Goal: Transaction & Acquisition: Purchase product/service

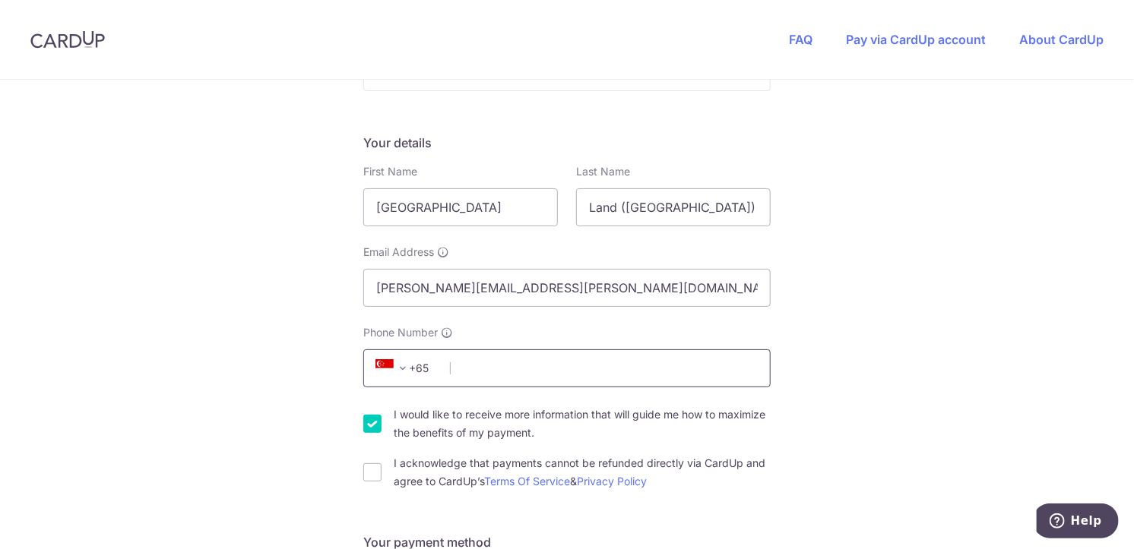
scroll to position [227, 0]
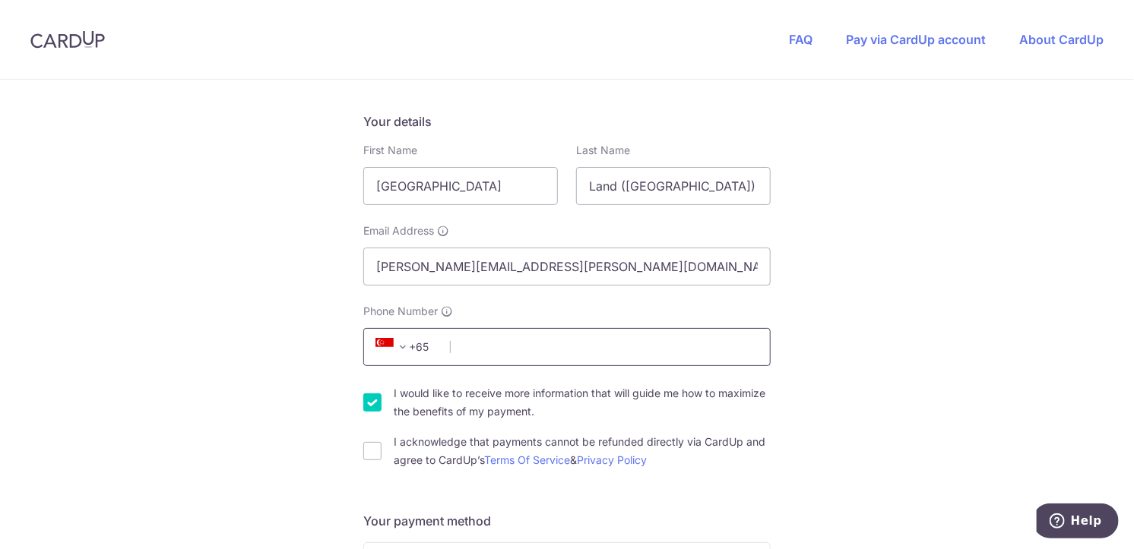
click at [524, 336] on input "Phone Number" at bounding box center [566, 347] width 407 height 38
type input "80282041"
select select "65"
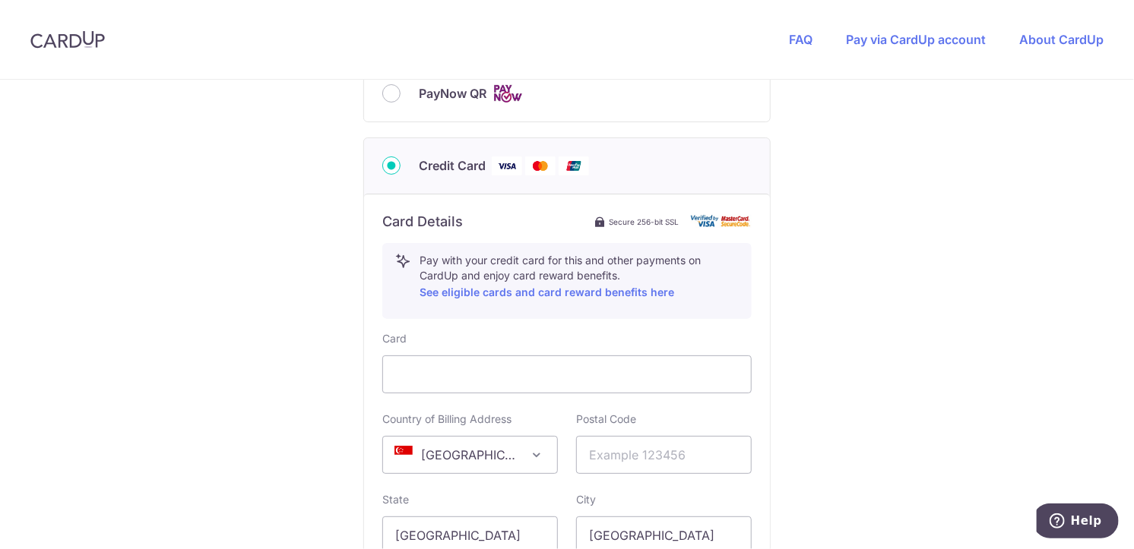
scroll to position [614, 0]
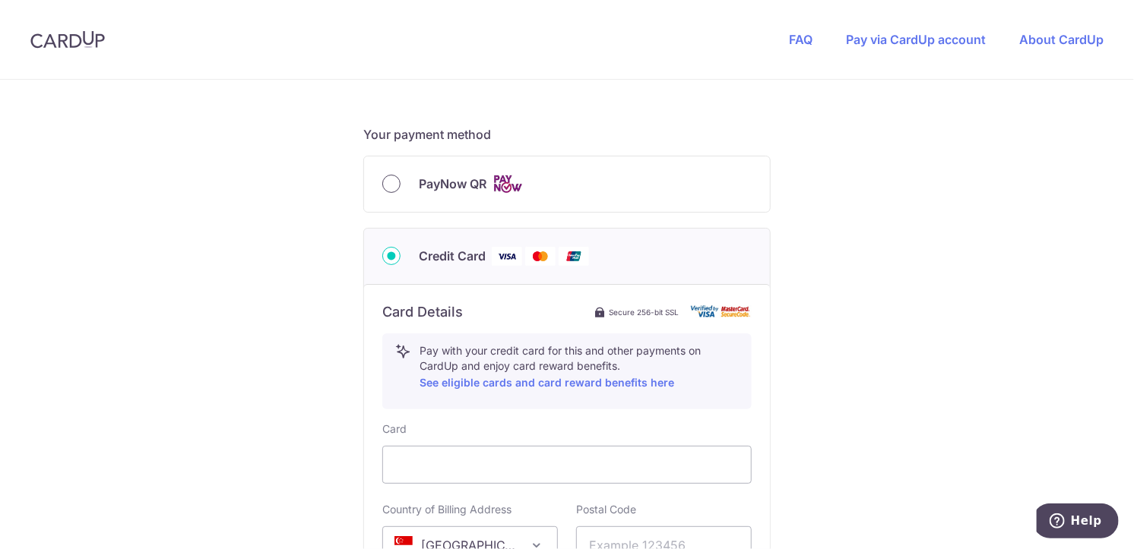
click at [389, 180] on input "PayNow QR" at bounding box center [391, 184] width 18 height 18
radio input "true"
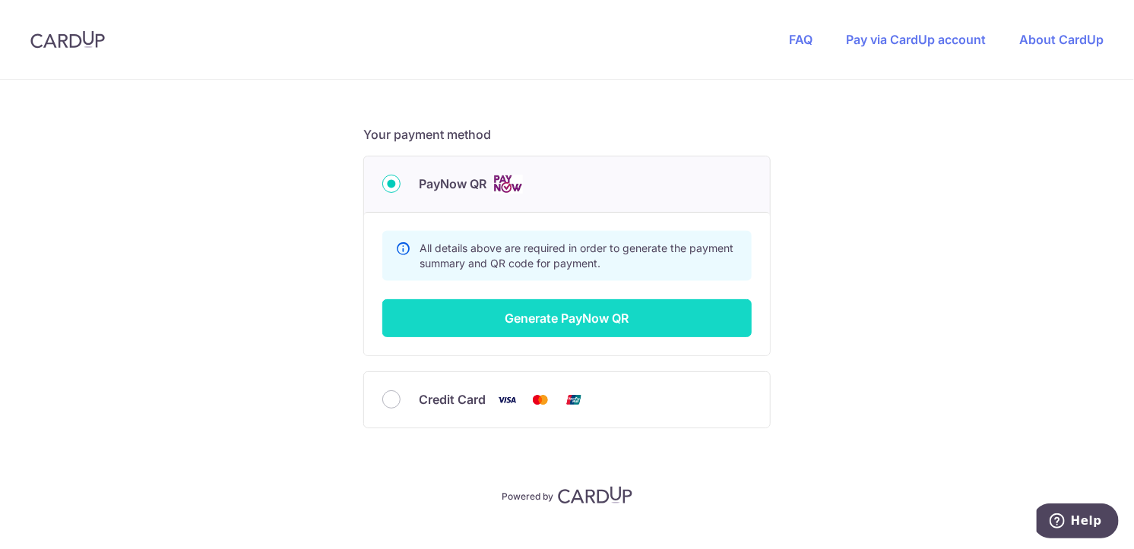
click at [519, 315] on button "Generate PayNow QR" at bounding box center [566, 318] width 369 height 38
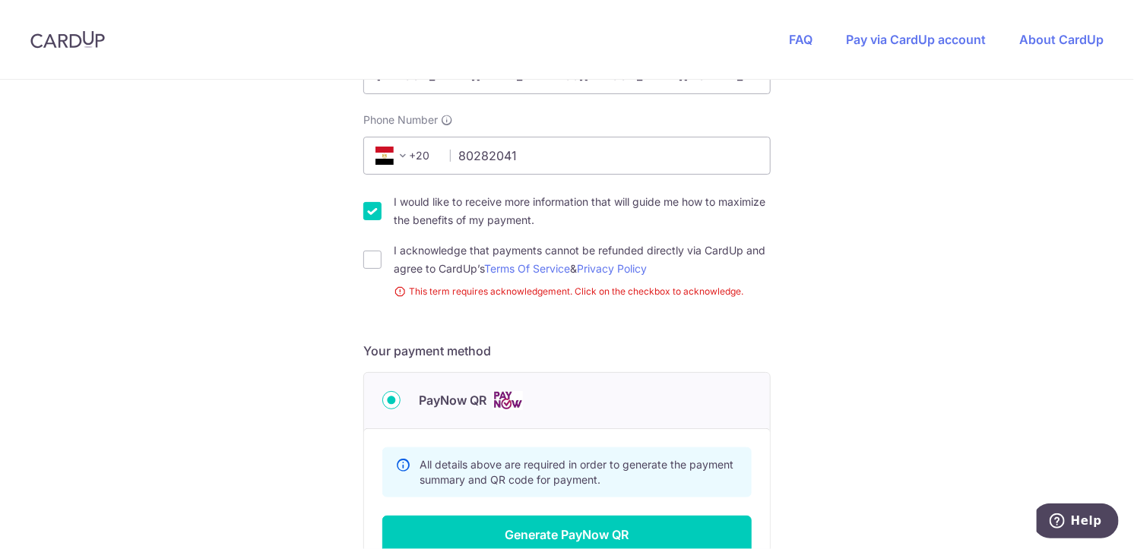
scroll to position [439, 0]
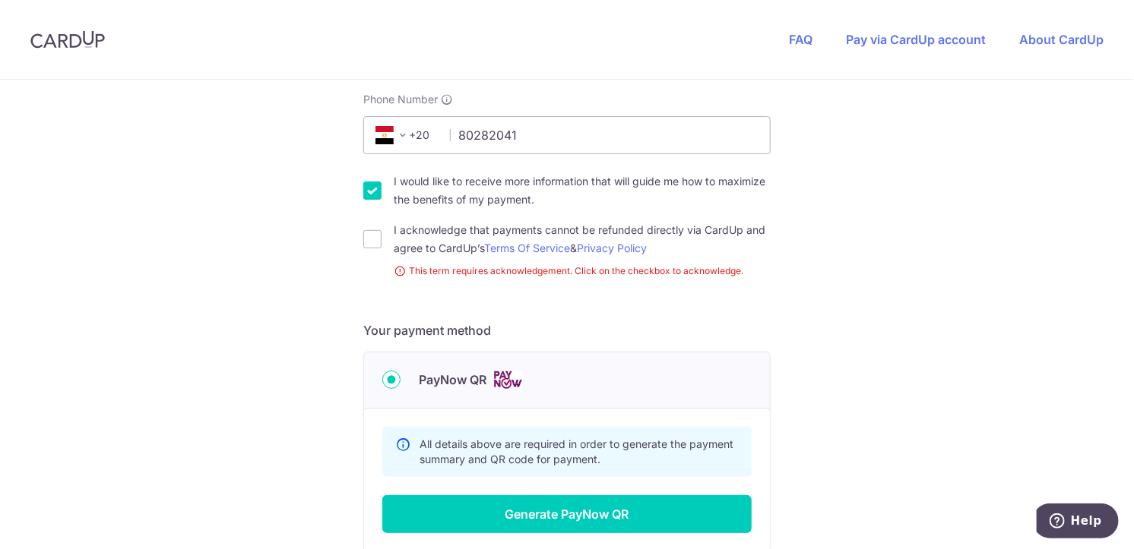
click at [394, 135] on span at bounding box center [403, 135] width 18 height 18
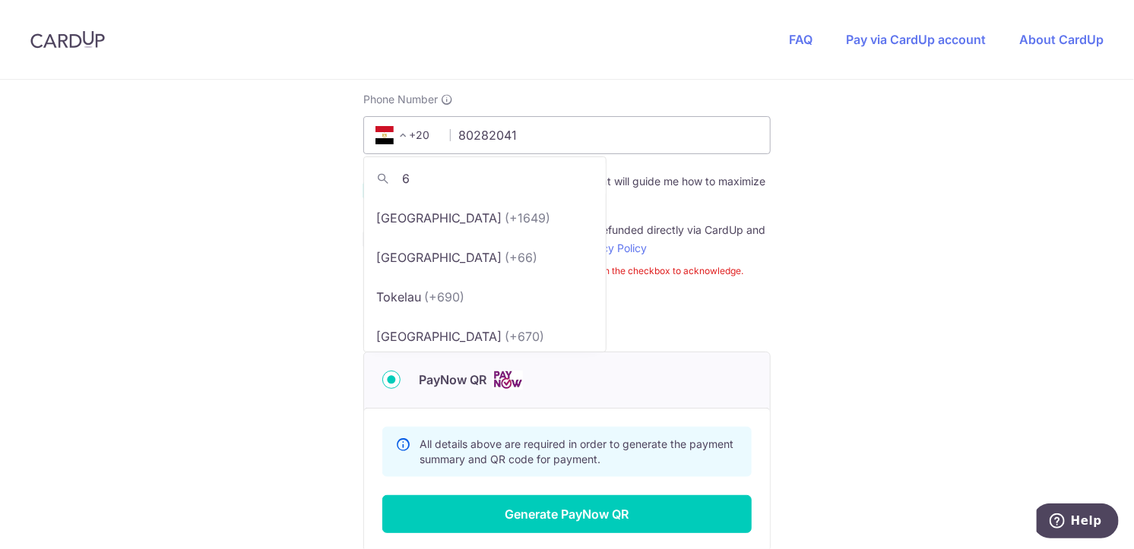
scroll to position [0, 0]
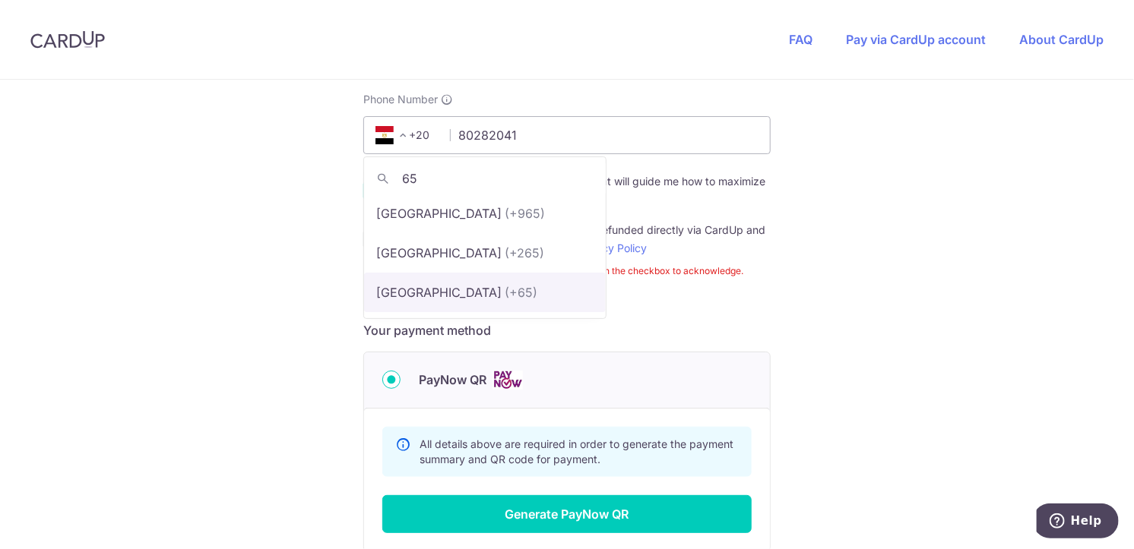
type input "65"
select select "199"
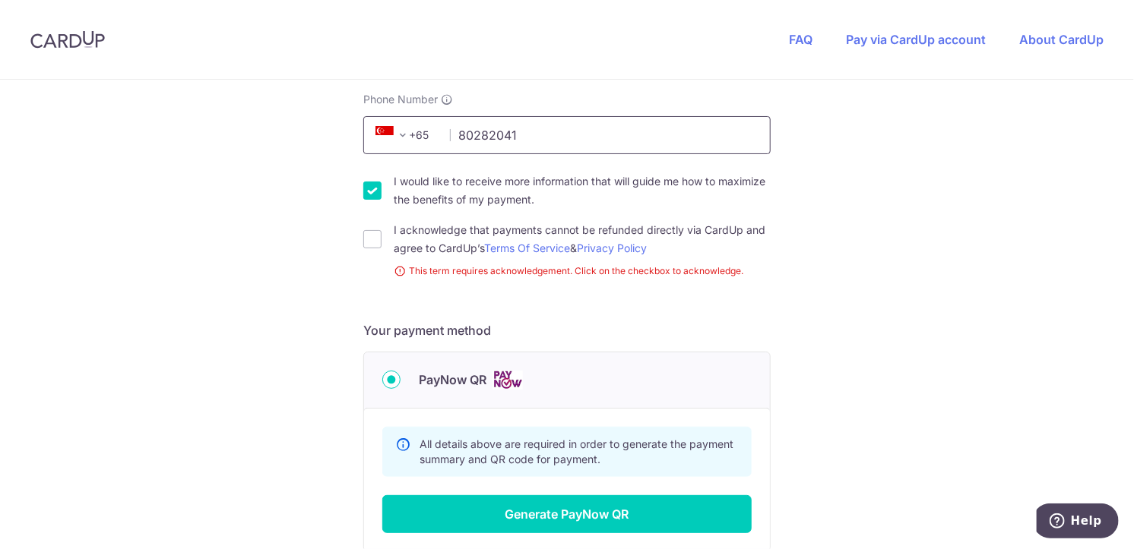
click at [514, 139] on input "80282041" at bounding box center [566, 135] width 407 height 38
type input "85545250"
select select "65"
click at [400, 134] on span at bounding box center [403, 135] width 18 height 18
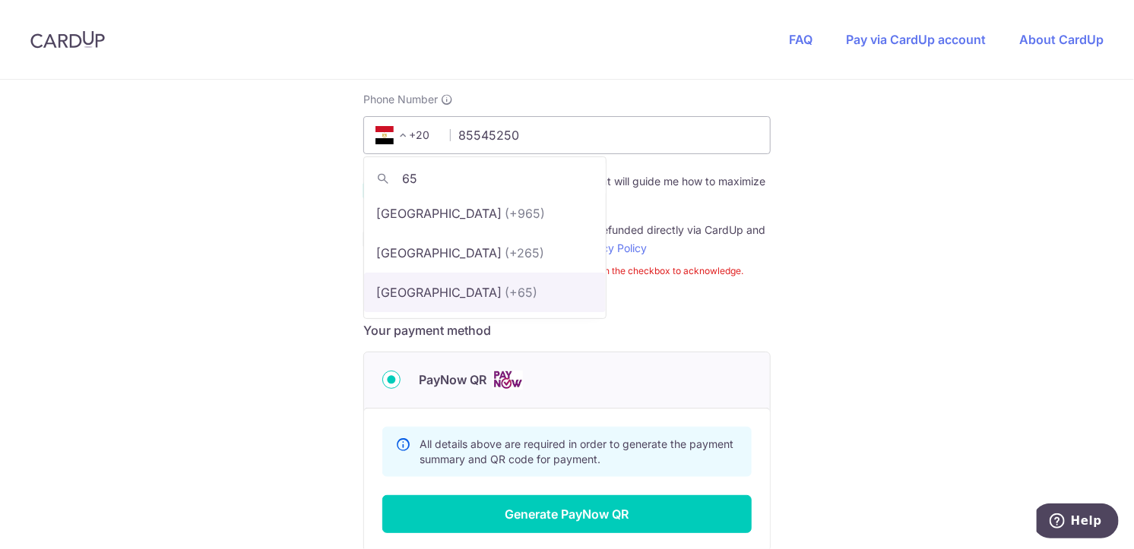
type input "65"
select select "199"
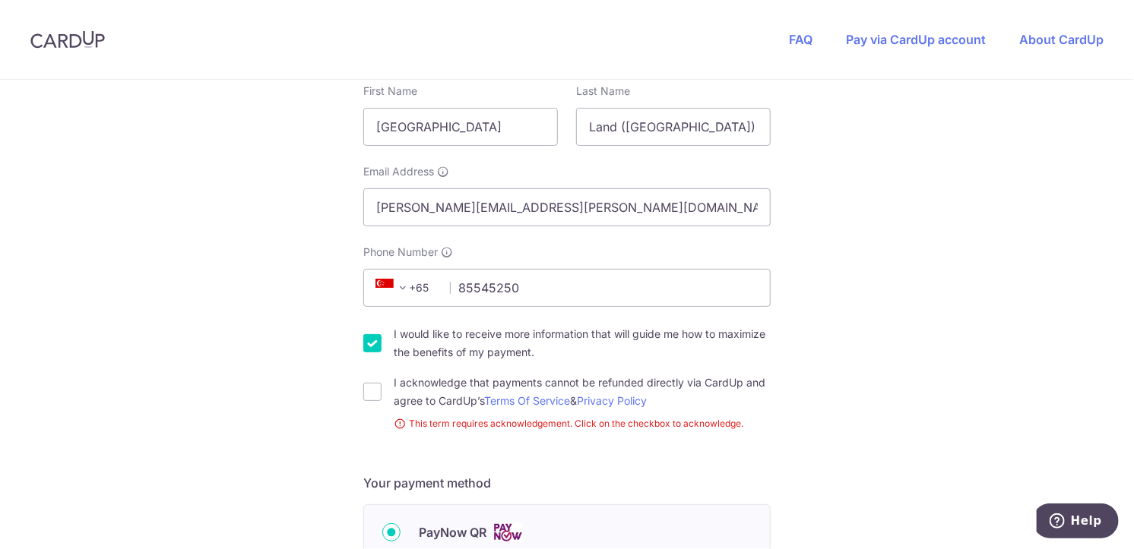
scroll to position [439, 0]
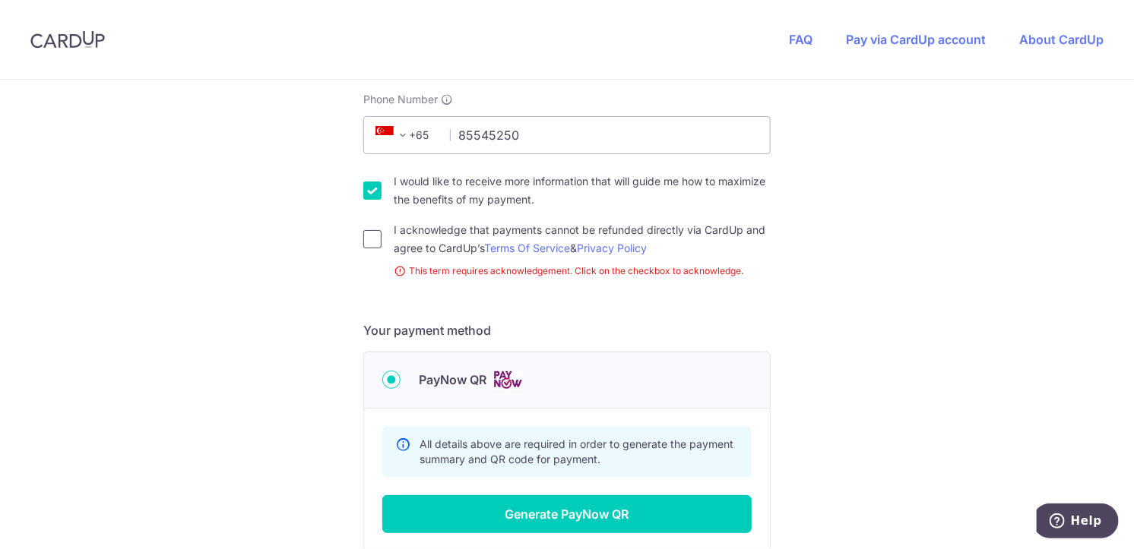
click at [374, 236] on input "I acknowledge that payments cannot be refunded directly via CardUp and agree to…" at bounding box center [372, 239] width 18 height 18
checkbox input "true"
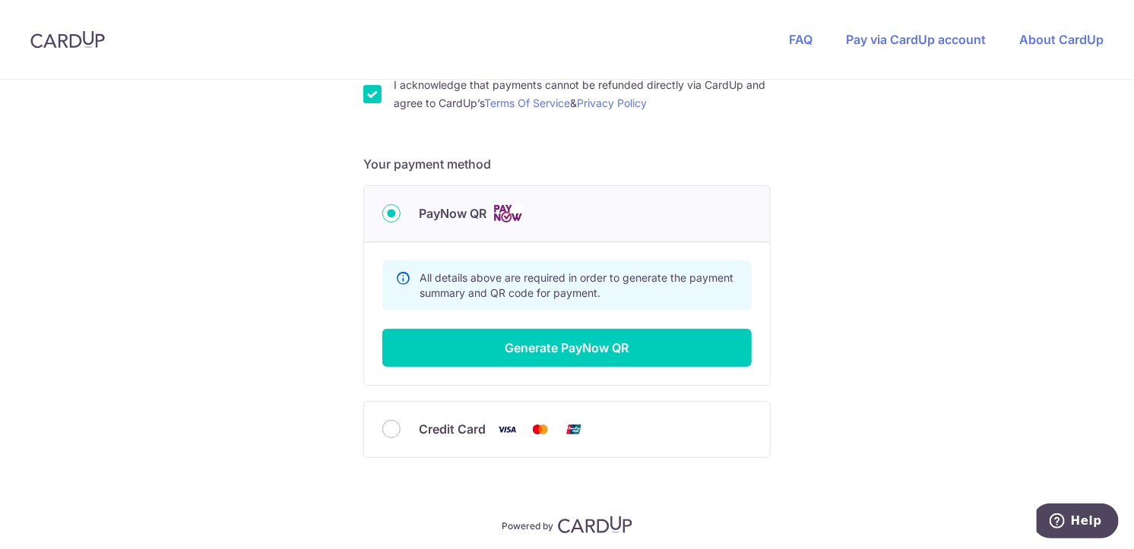
scroll to position [590, 0]
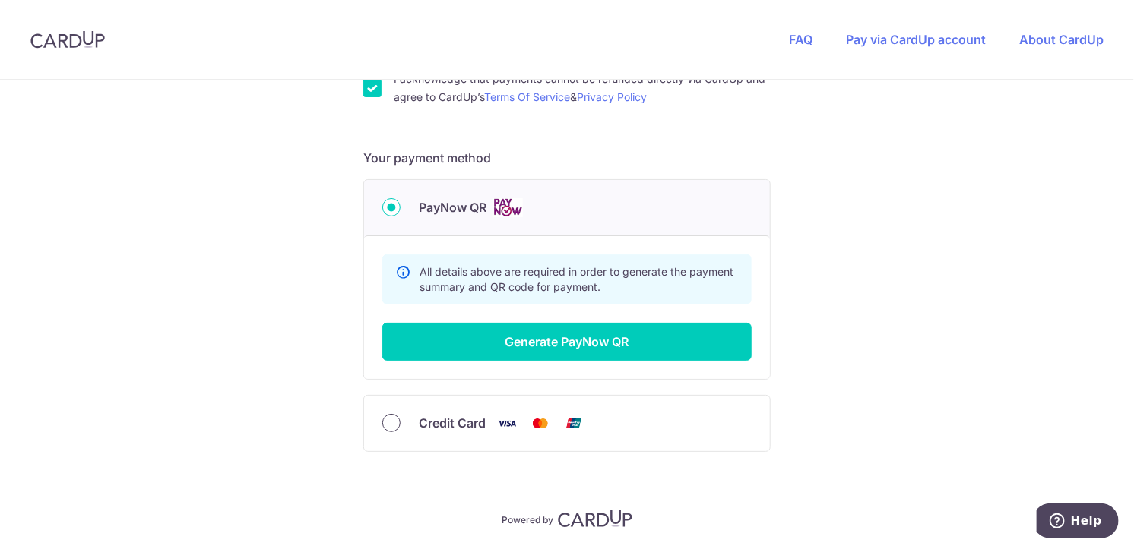
click at [389, 415] on input "Credit Card" at bounding box center [391, 423] width 18 height 18
radio input "true"
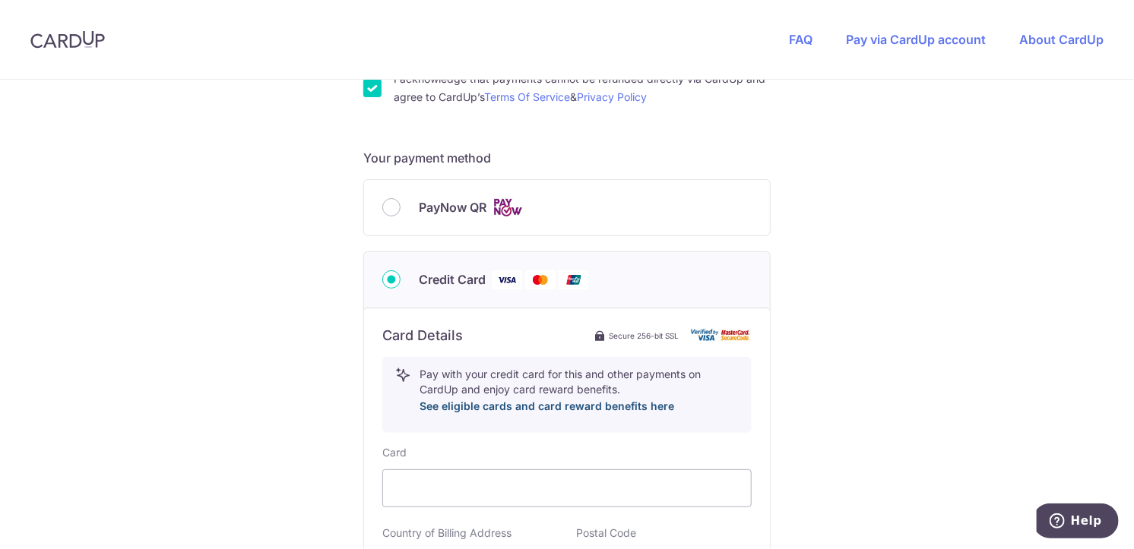
scroll to position [666, 0]
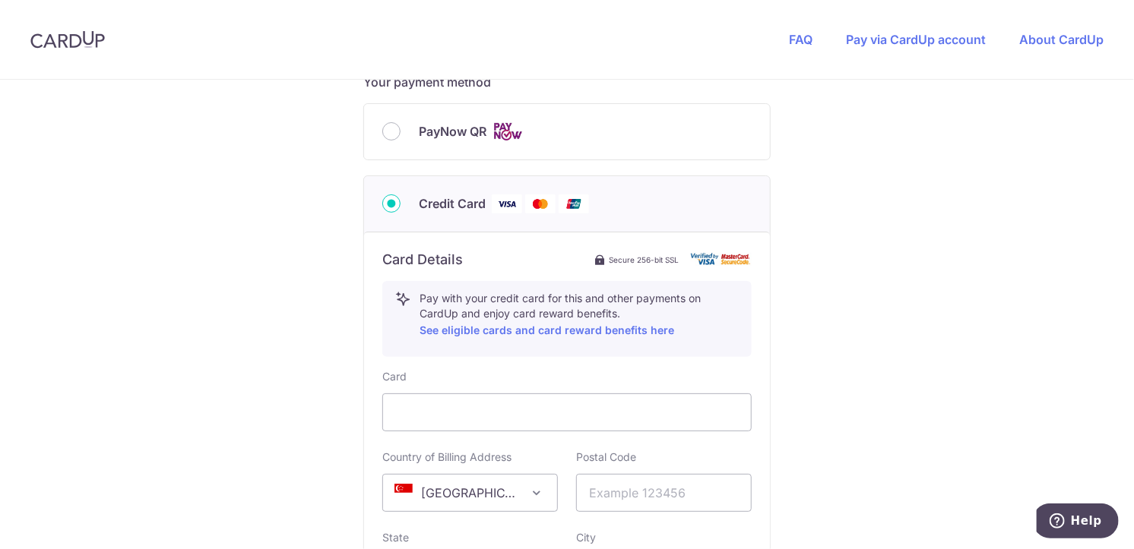
click at [400, 127] on div "PayNow QR" at bounding box center [566, 131] width 369 height 19
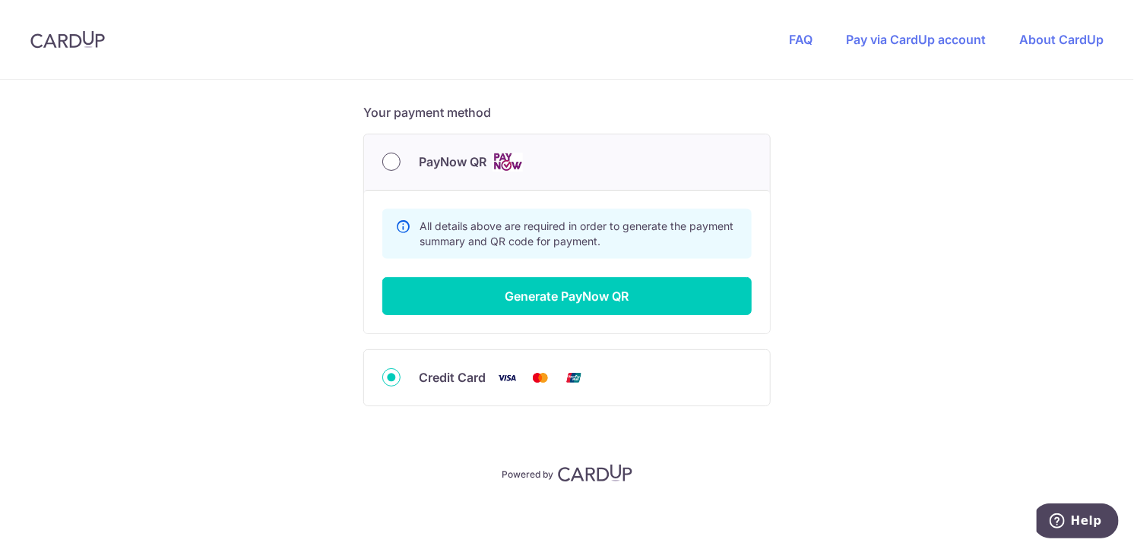
click at [393, 157] on input "PayNow QR" at bounding box center [391, 162] width 18 height 18
radio input "true"
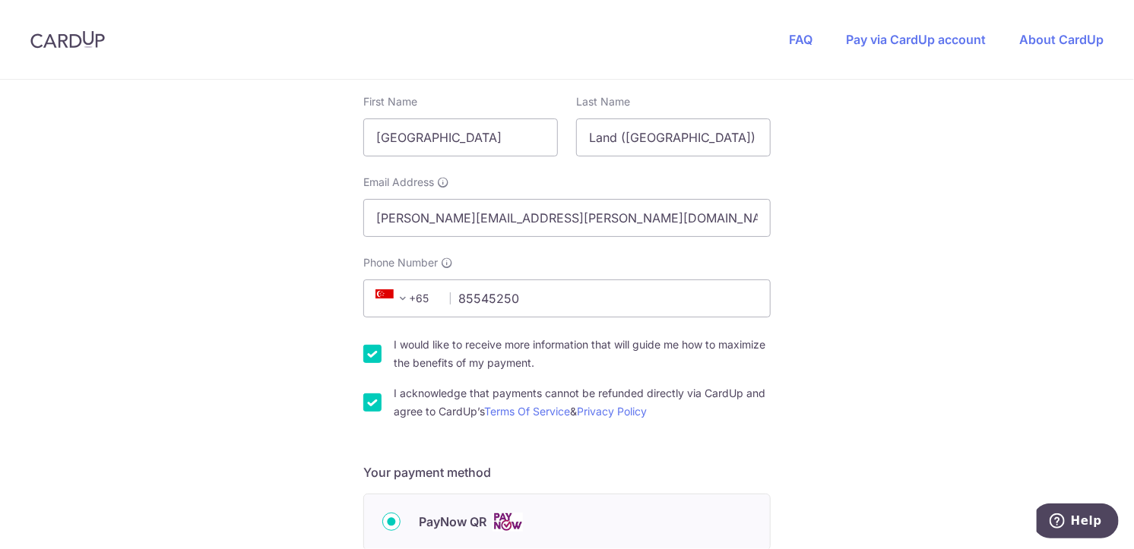
scroll to position [418, 0]
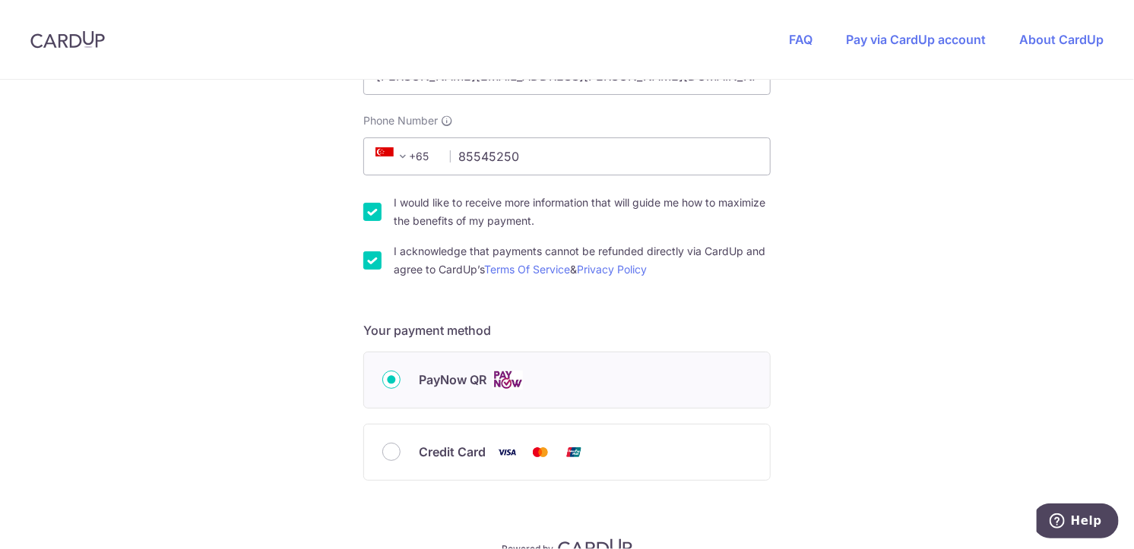
click at [603, 384] on label "PayNow QR" at bounding box center [585, 380] width 333 height 19
click at [400, 384] on input "PayNow QR" at bounding box center [391, 380] width 18 height 18
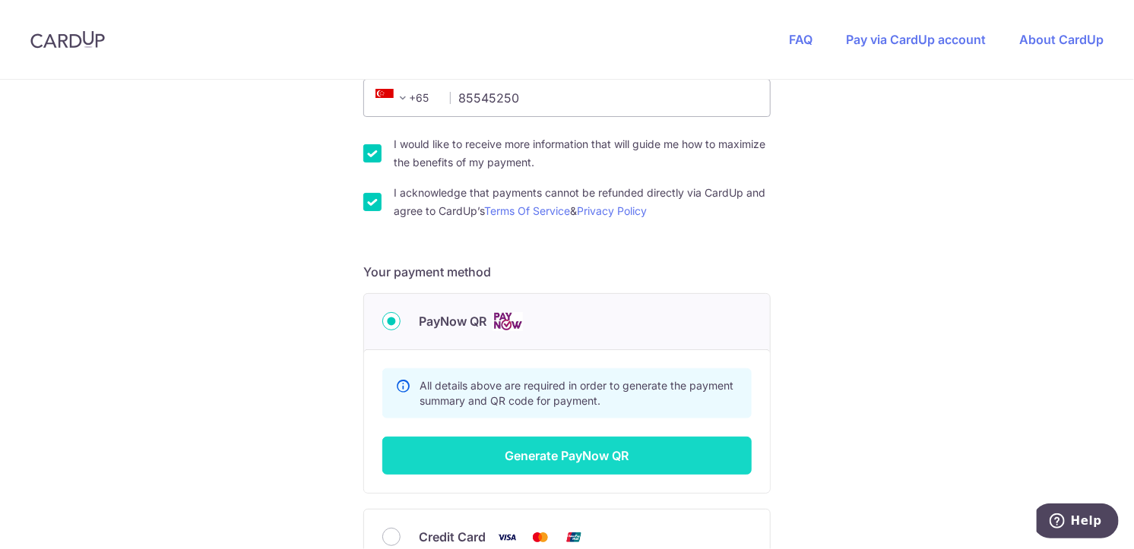
scroll to position [494, 0]
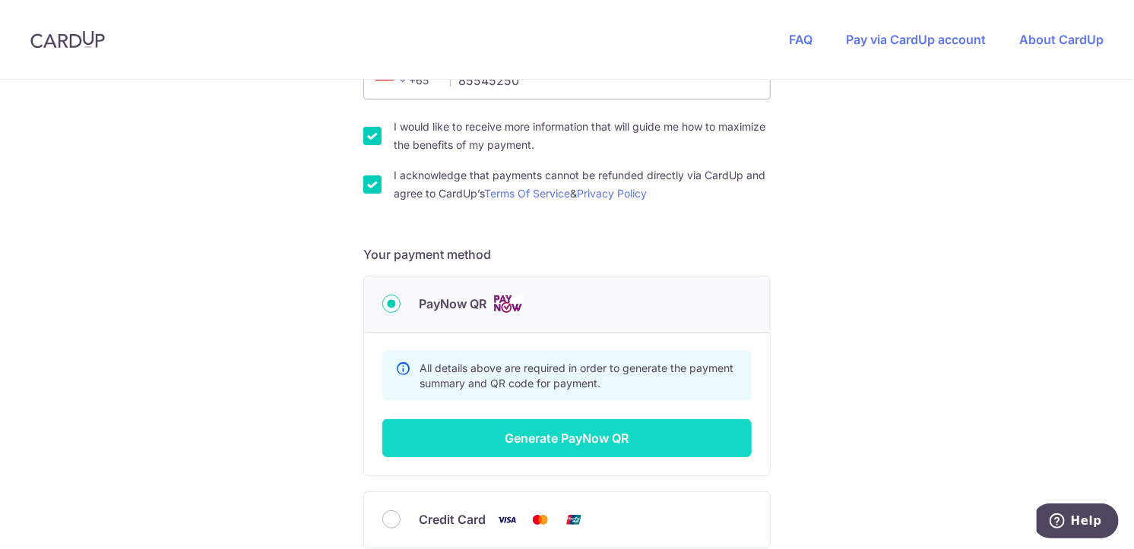
click at [574, 439] on button "Generate PayNow QR" at bounding box center [566, 438] width 369 height 38
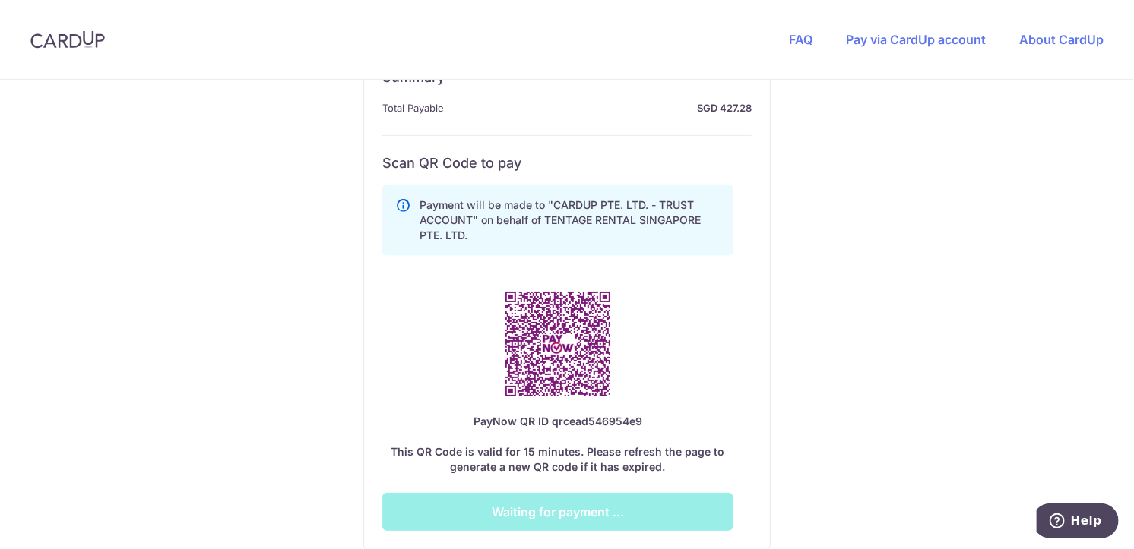
scroll to position [798, 0]
